Goal: Task Accomplishment & Management: Complete application form

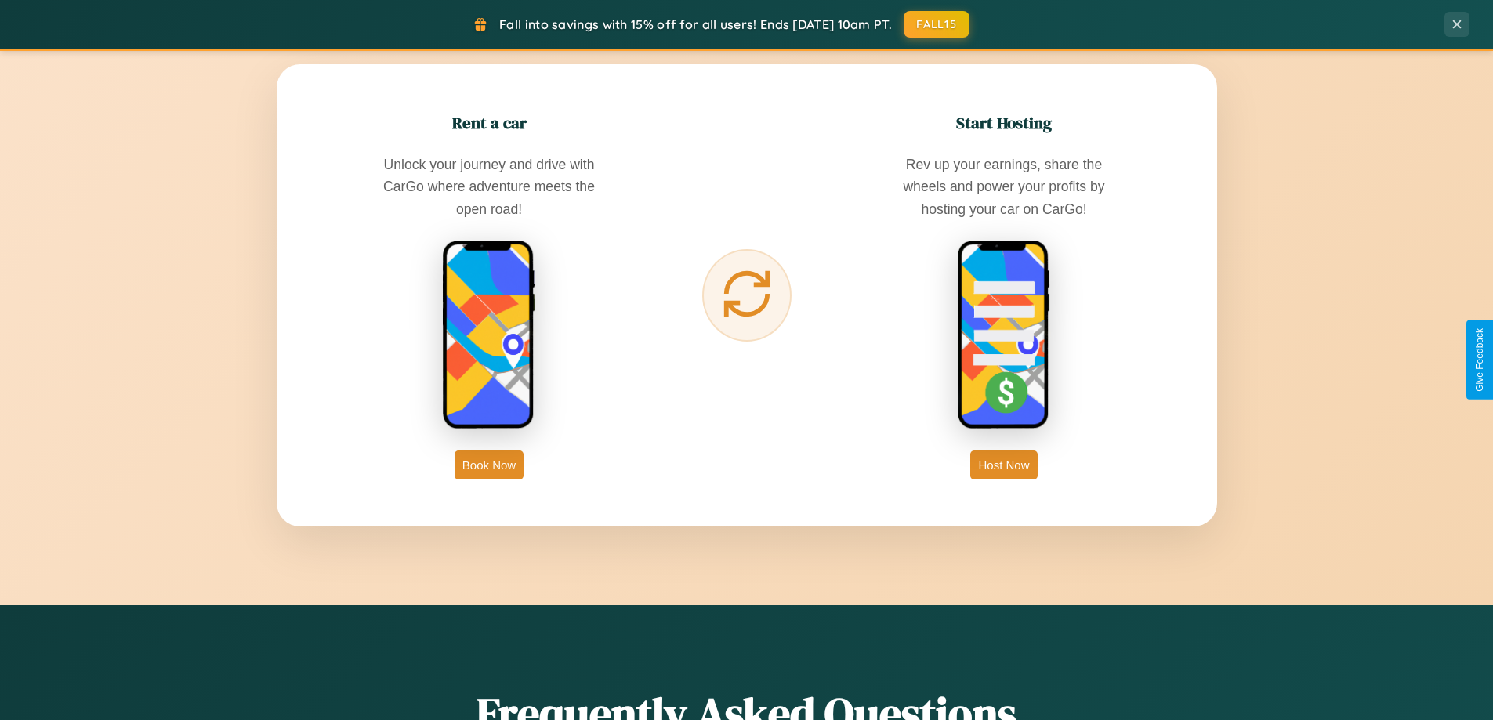
scroll to position [3016, 0]
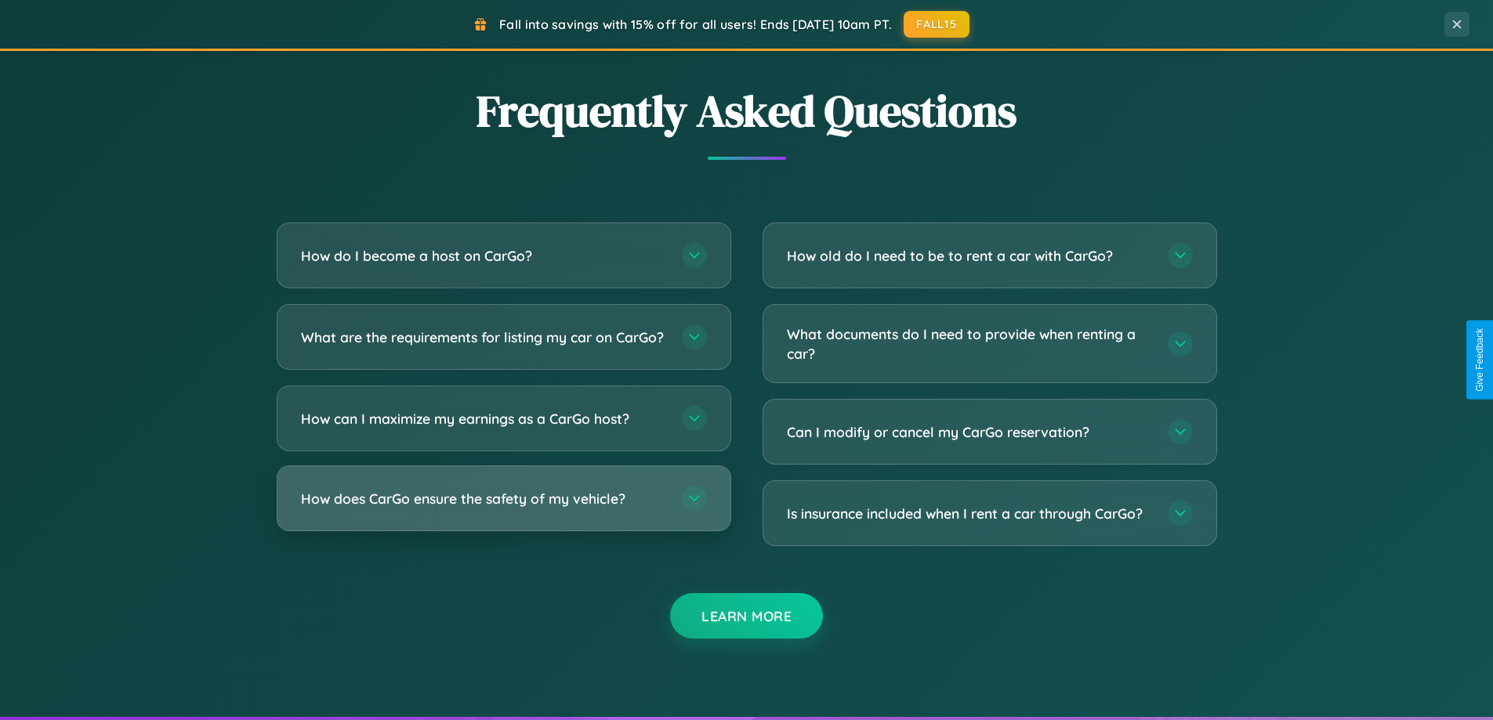
click at [503, 509] on h3 "How does CarGo ensure the safety of my vehicle?" at bounding box center [483, 499] width 365 height 20
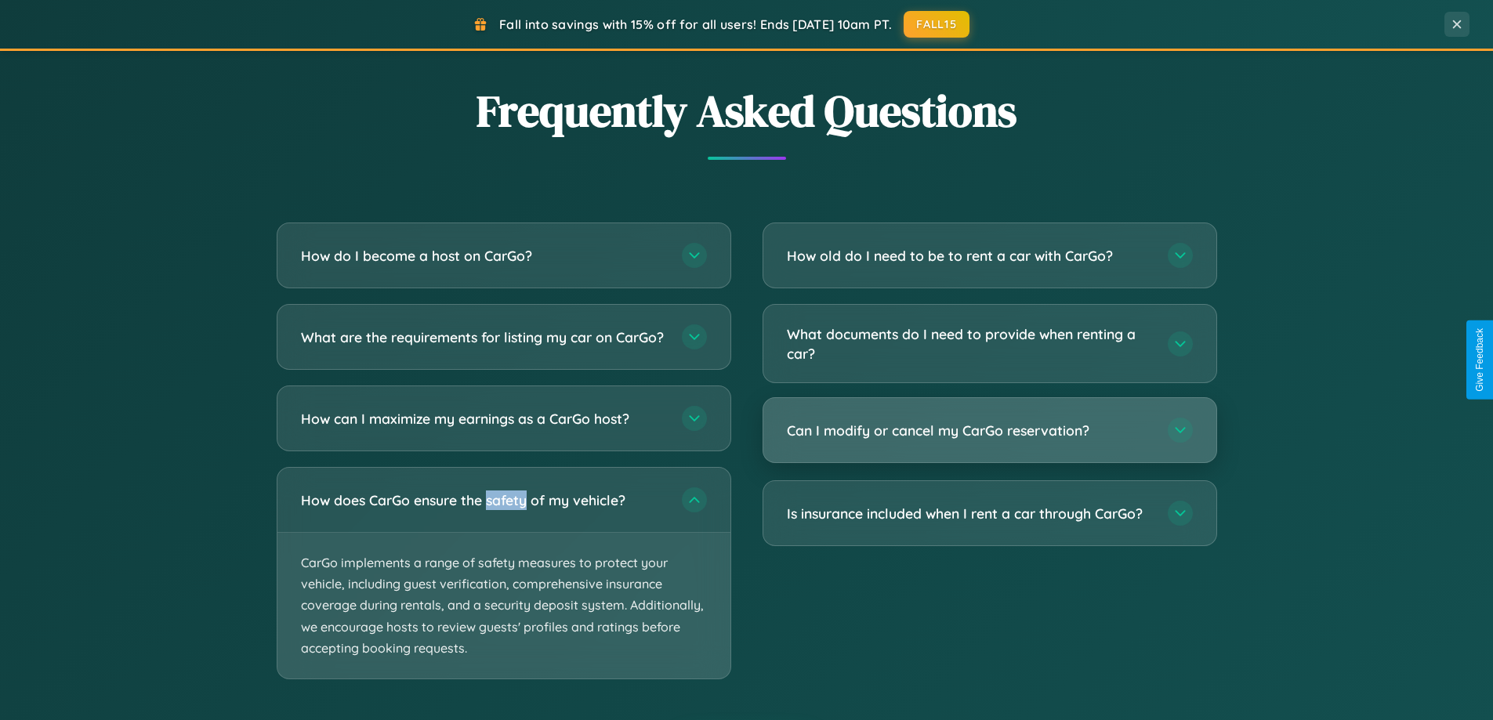
click at [989, 431] on h3 "Can I modify or cancel my CarGo reservation?" at bounding box center [969, 431] width 365 height 20
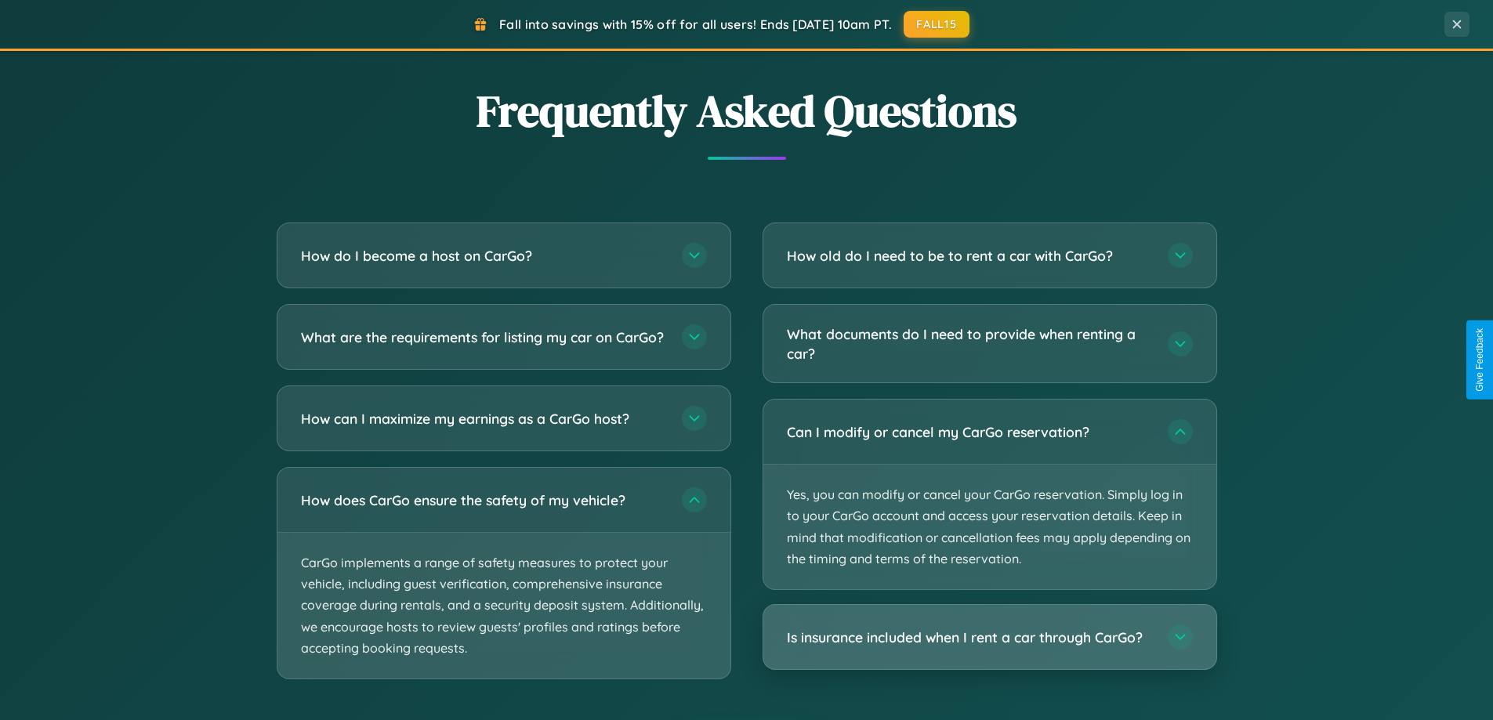
click at [989, 638] on h3 "Is insurance included when I rent a car through CarGo?" at bounding box center [969, 638] width 365 height 20
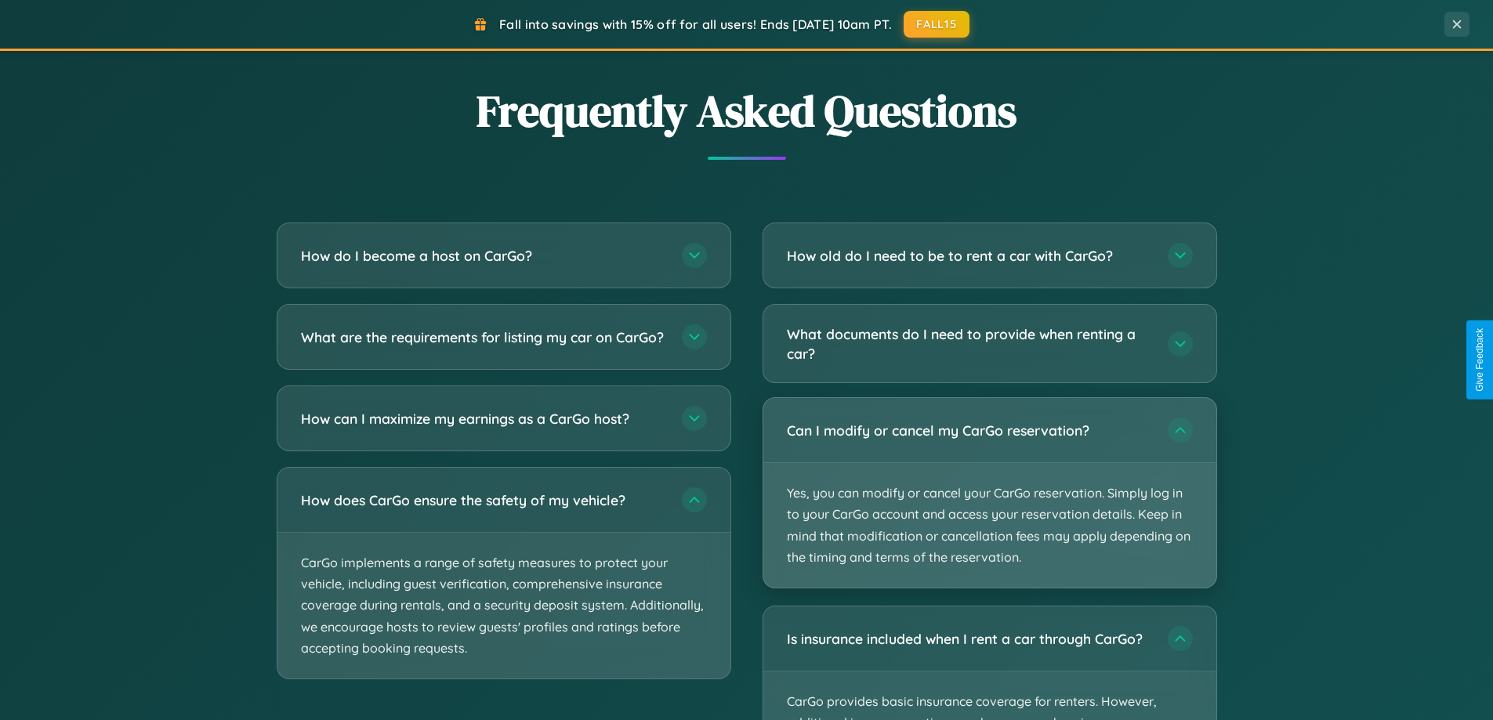
click at [989, 493] on p "Yes, you can modify or cancel your CarGo reservation. Simply log in to your Car…" at bounding box center [989, 525] width 453 height 125
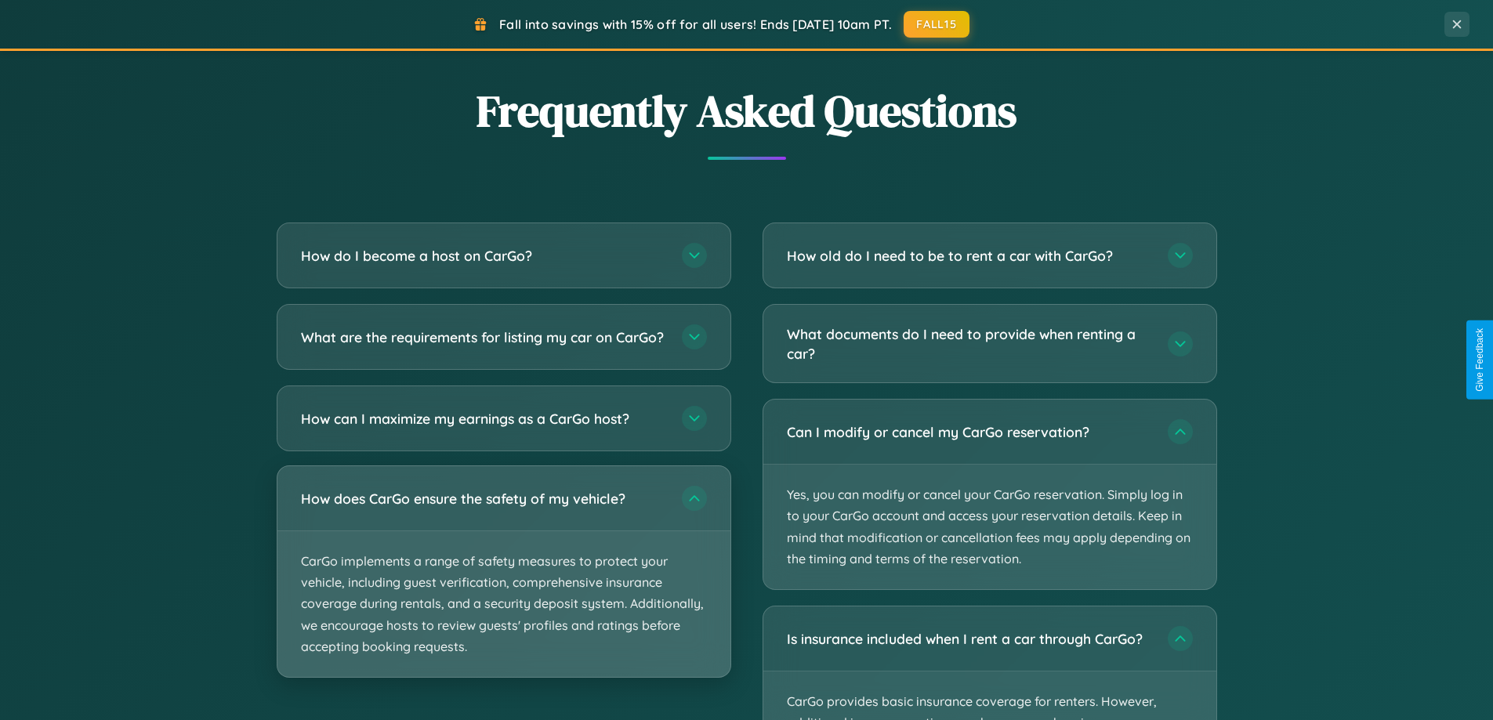
click at [503, 585] on p "CarGo implements a range of safety measures to protect your vehicle, including …" at bounding box center [503, 604] width 453 height 146
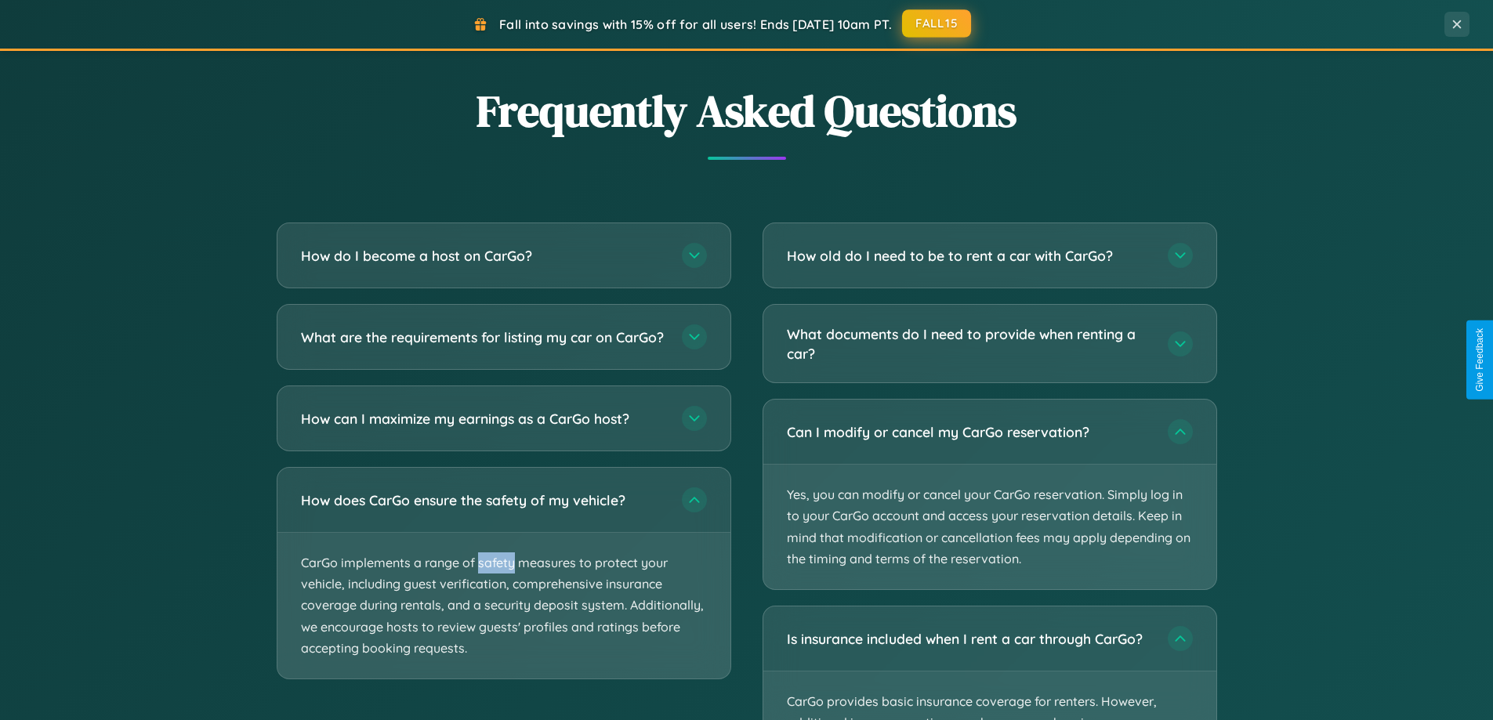
click at [937, 24] on button "FALL15" at bounding box center [936, 23] width 69 height 28
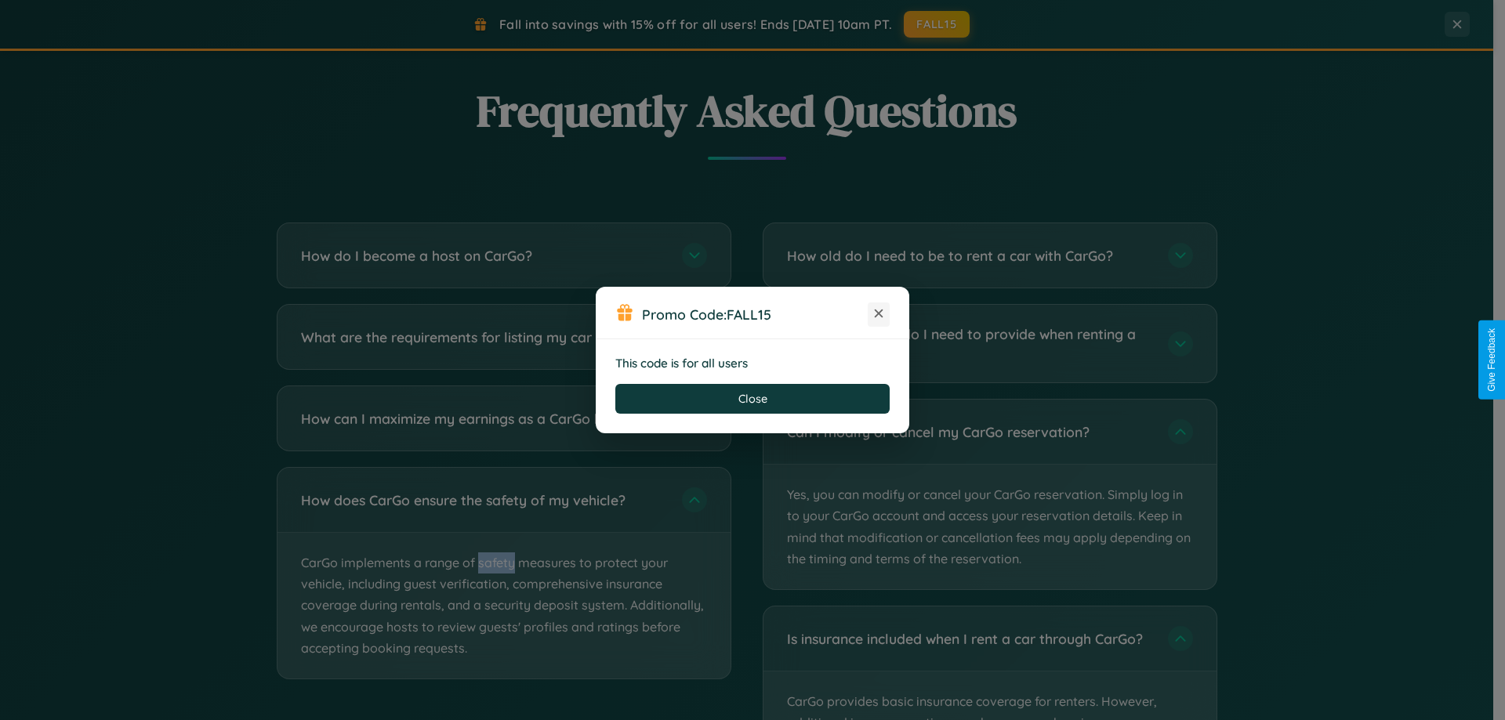
click at [879, 314] on icon at bounding box center [879, 314] width 16 height 16
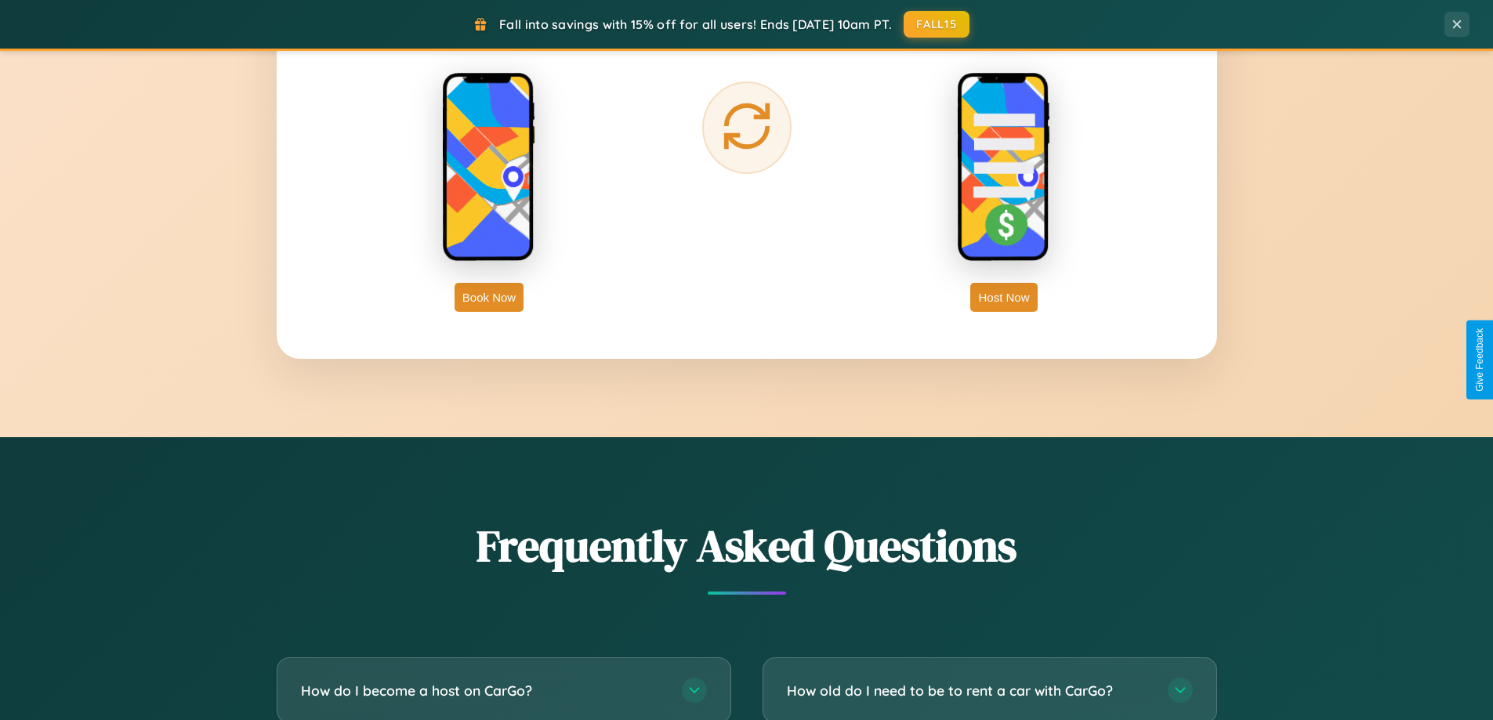
scroll to position [1028, 0]
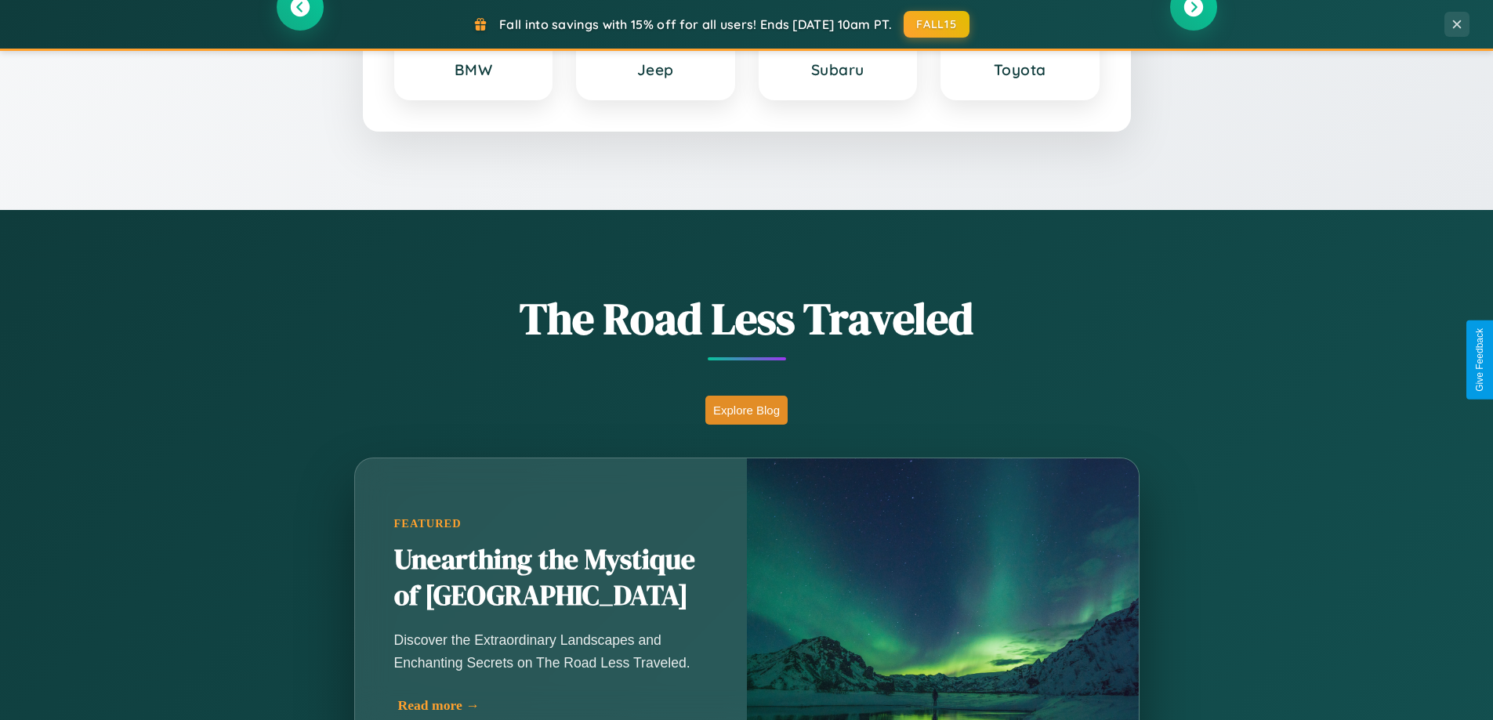
click at [550, 712] on div "Read more →" at bounding box center [555, 706] width 314 height 16
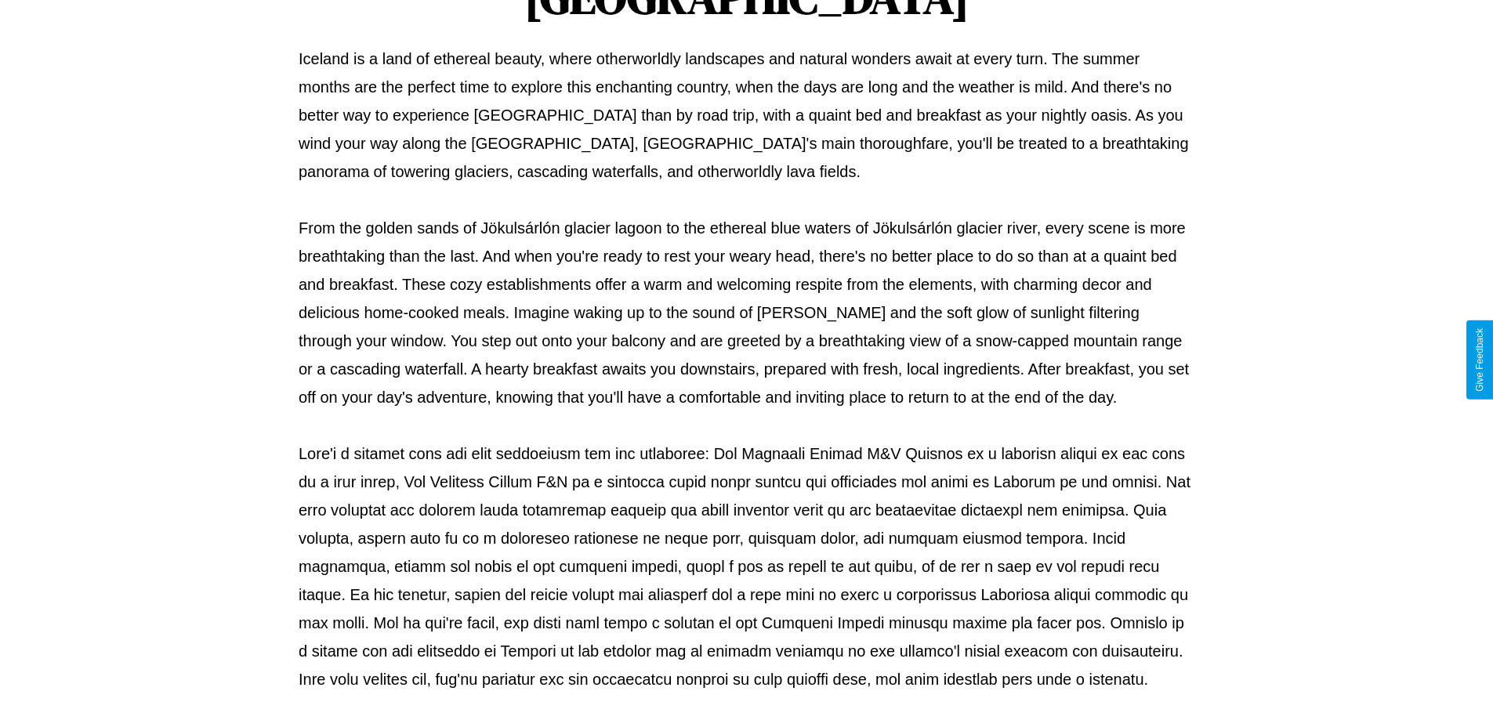
scroll to position [507, 0]
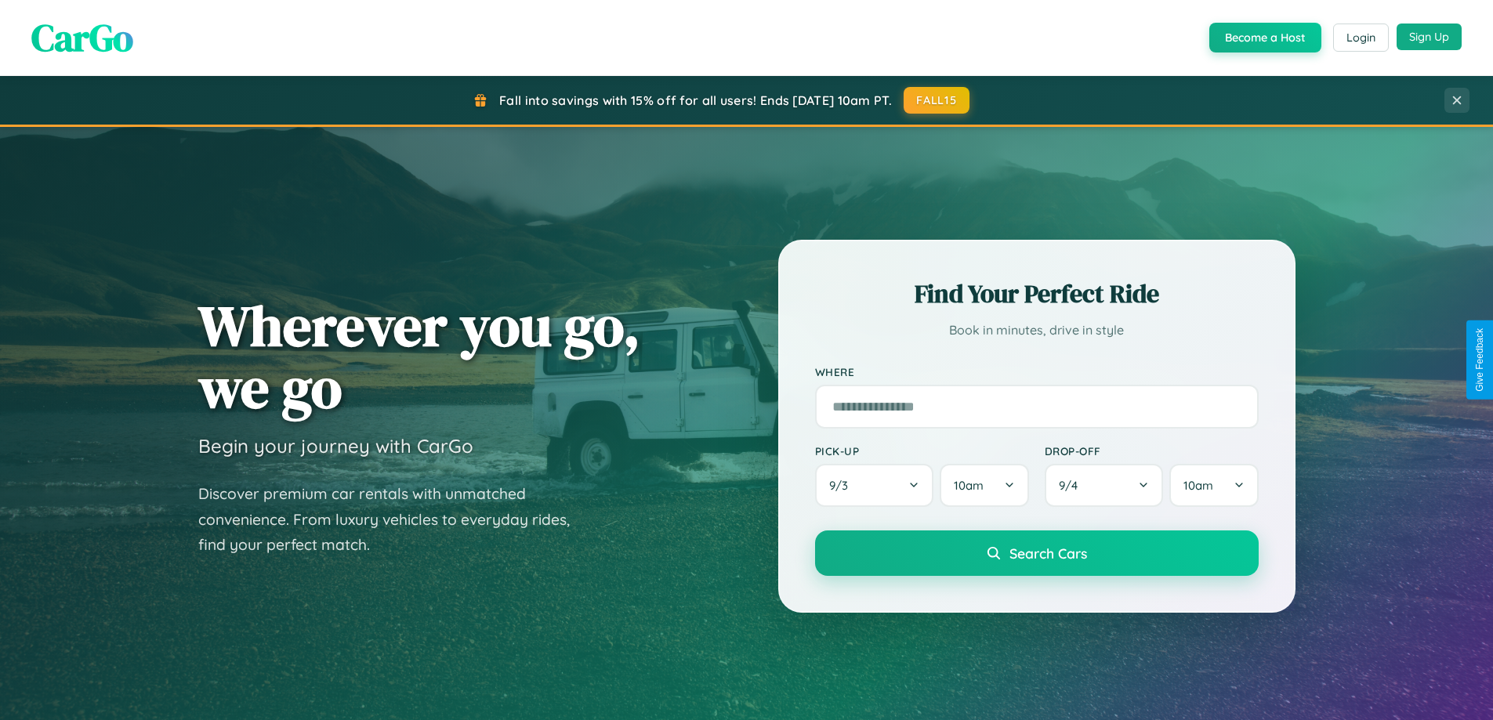
click at [1429, 37] on button "Sign Up" at bounding box center [1429, 37] width 65 height 27
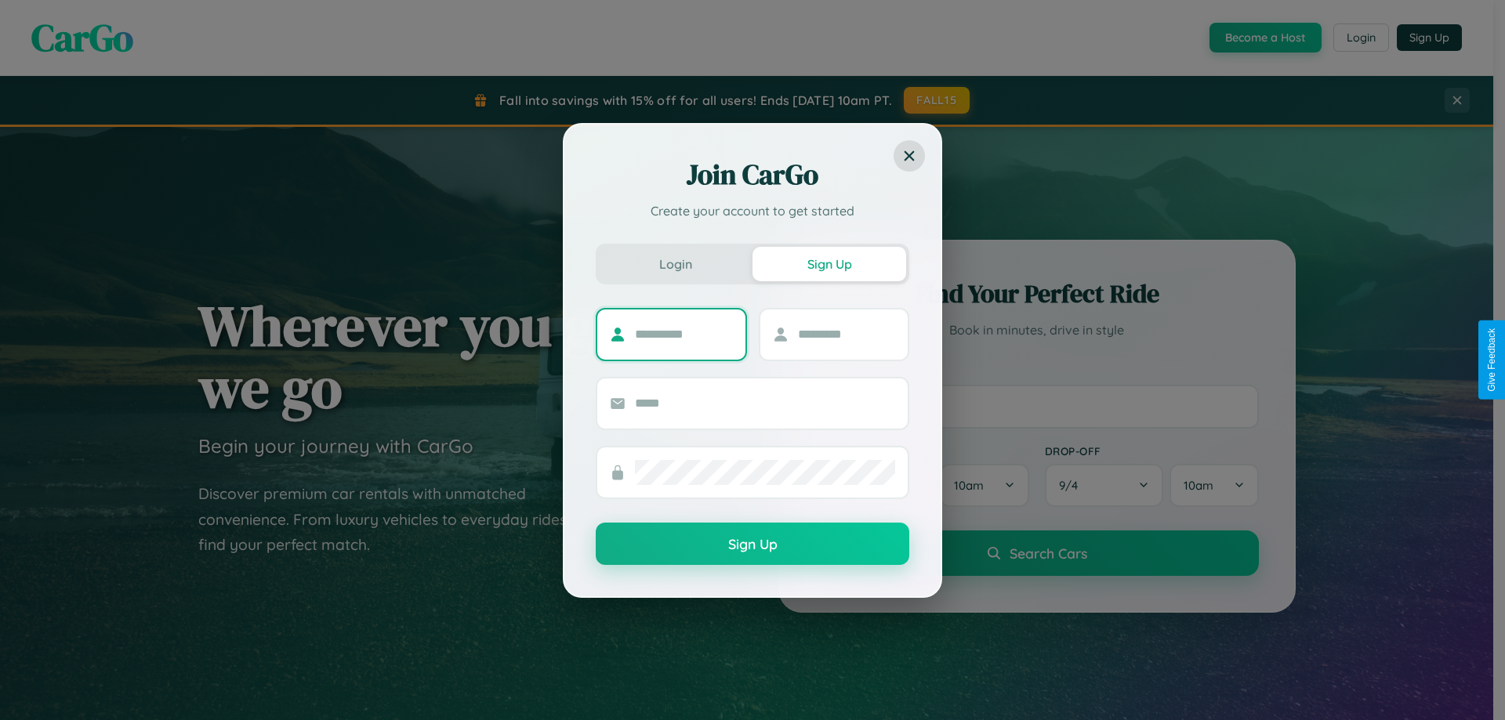
click at [683, 334] on input "text" at bounding box center [684, 334] width 98 height 25
type input "******"
click at [846, 334] on input "text" at bounding box center [847, 334] width 98 height 25
type input "***"
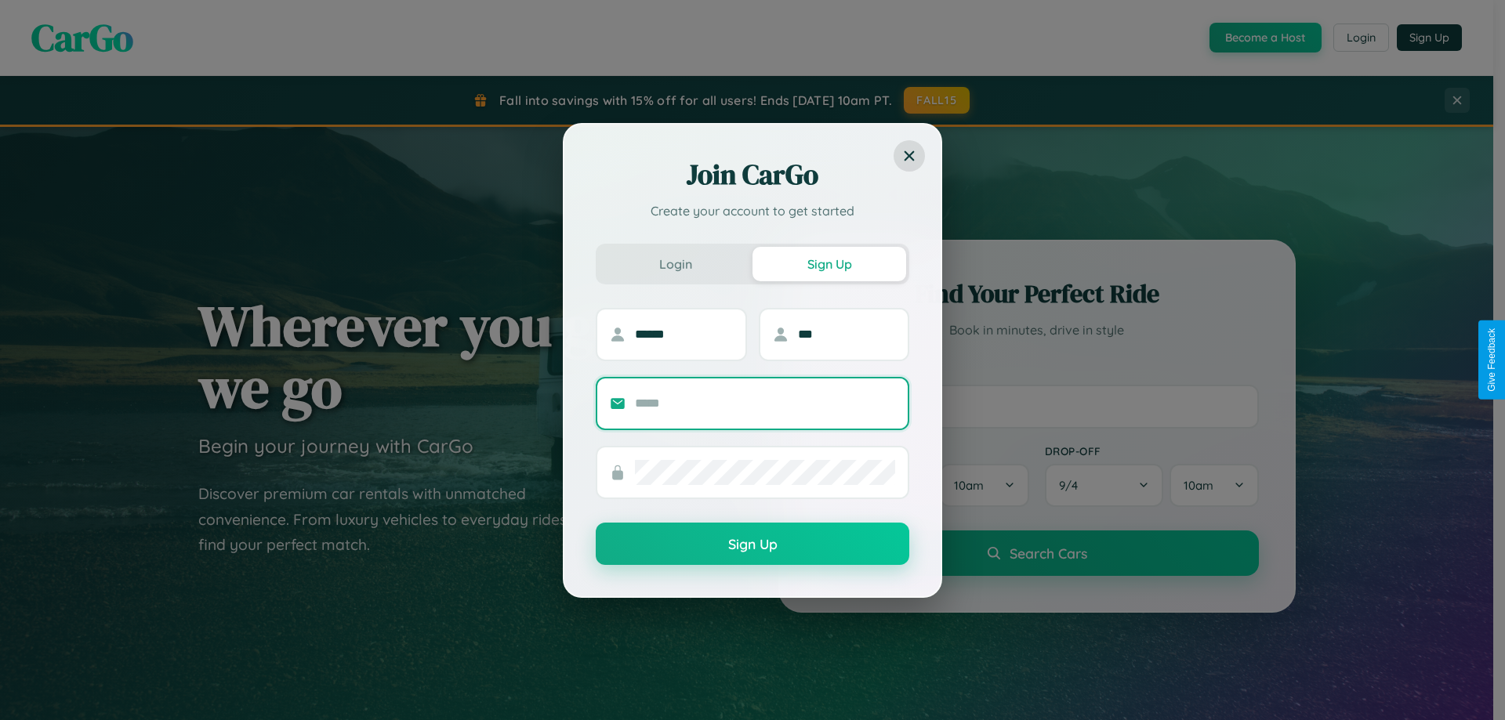
click at [765, 403] on input "text" at bounding box center [765, 403] width 260 height 25
type input "**********"
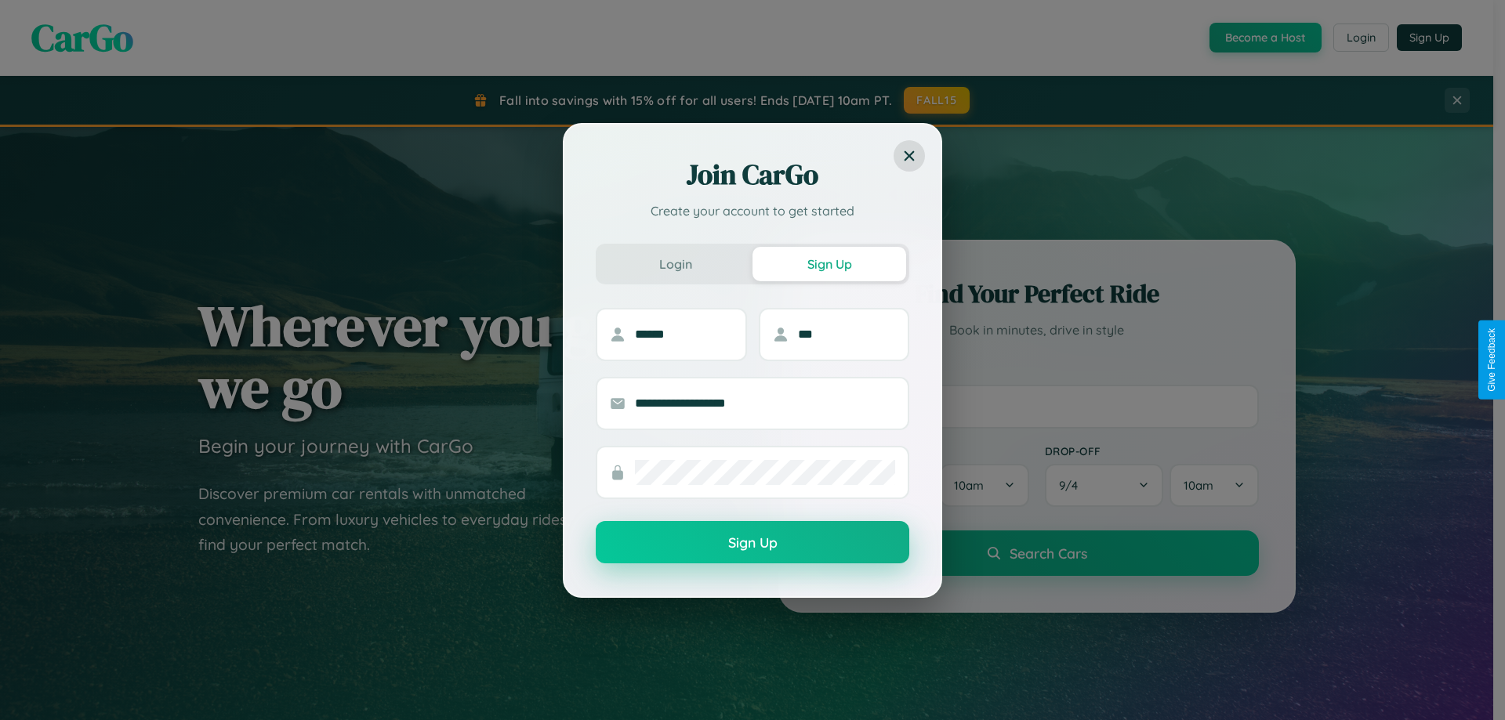
click at [752, 543] on button "Sign Up" at bounding box center [753, 542] width 314 height 42
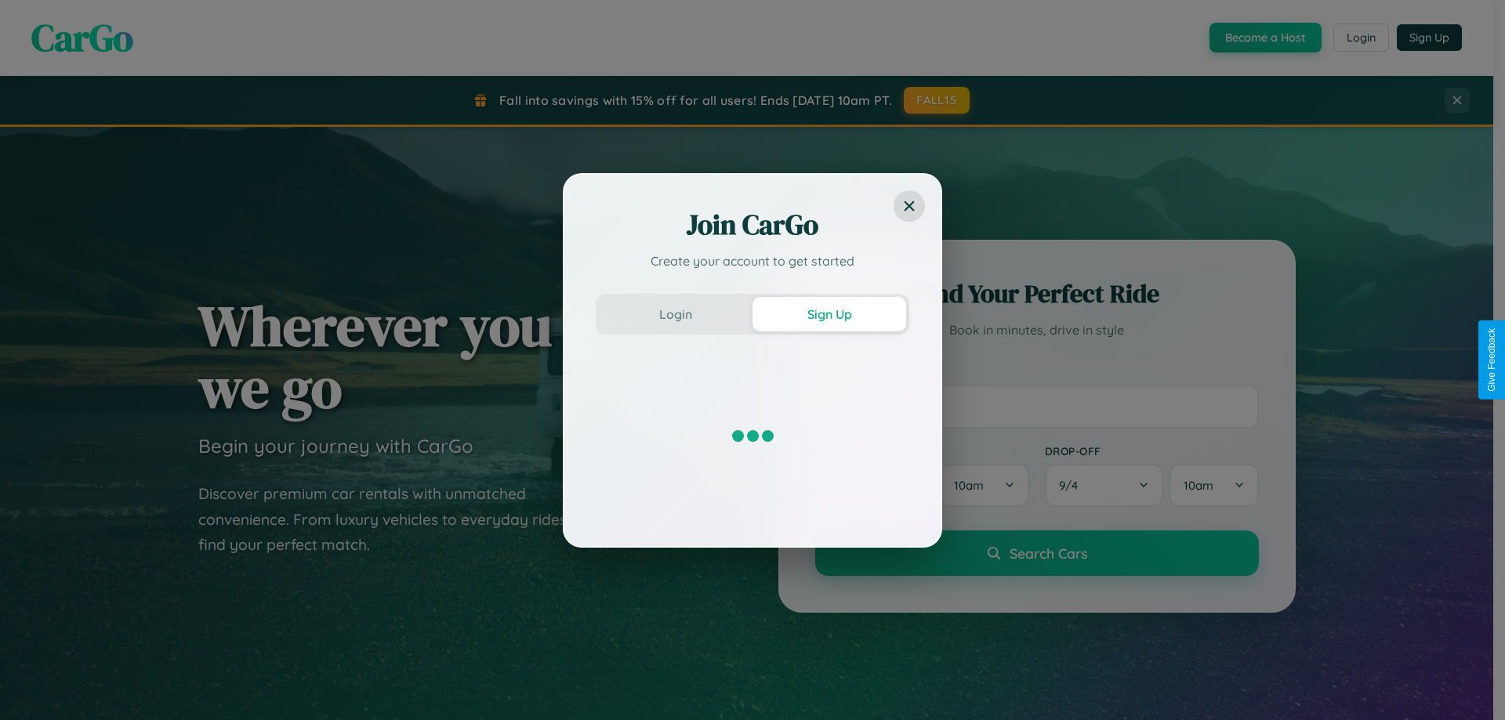
scroll to position [46, 0]
